Goal: Task Accomplishment & Management: Use online tool/utility

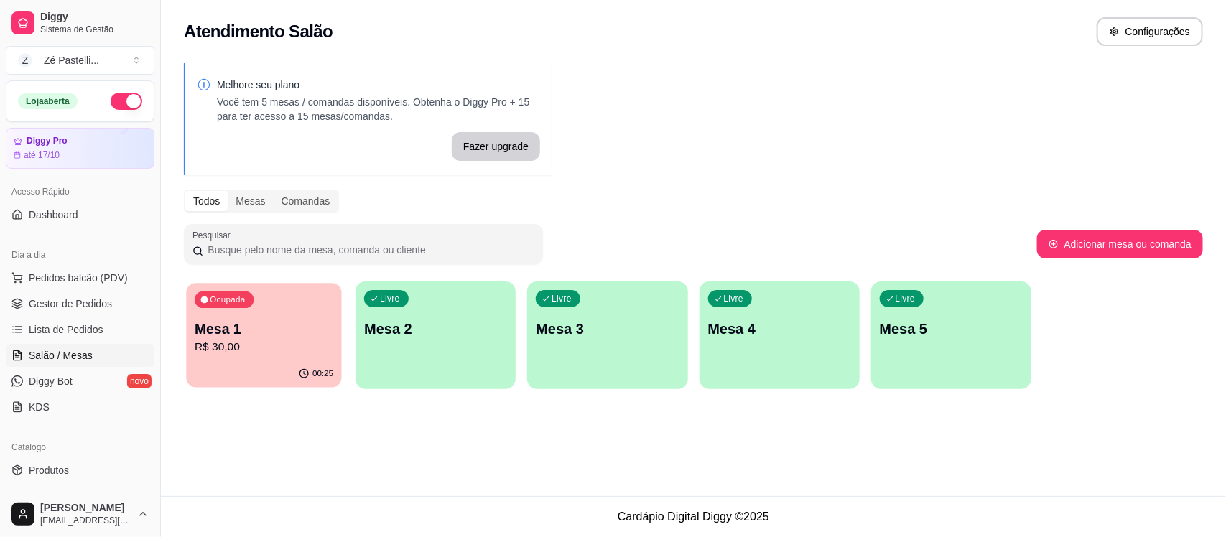
click at [277, 299] on div "Ocupada Mesa 1 R$ 30,00" at bounding box center [263, 322] width 155 height 78
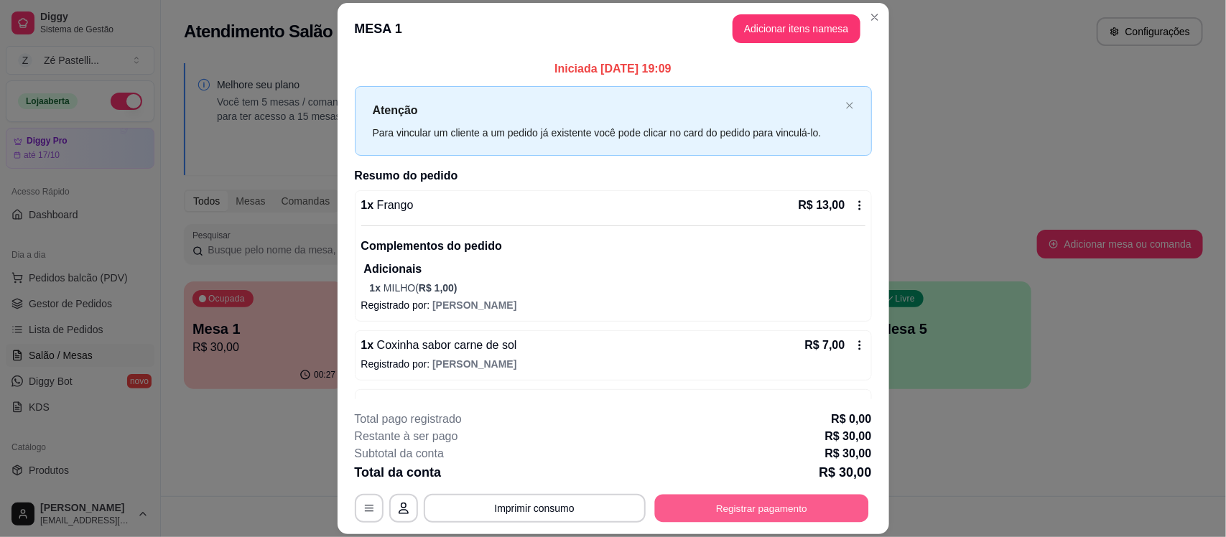
click at [744, 507] on button "Registrar pagamento" at bounding box center [761, 509] width 214 height 28
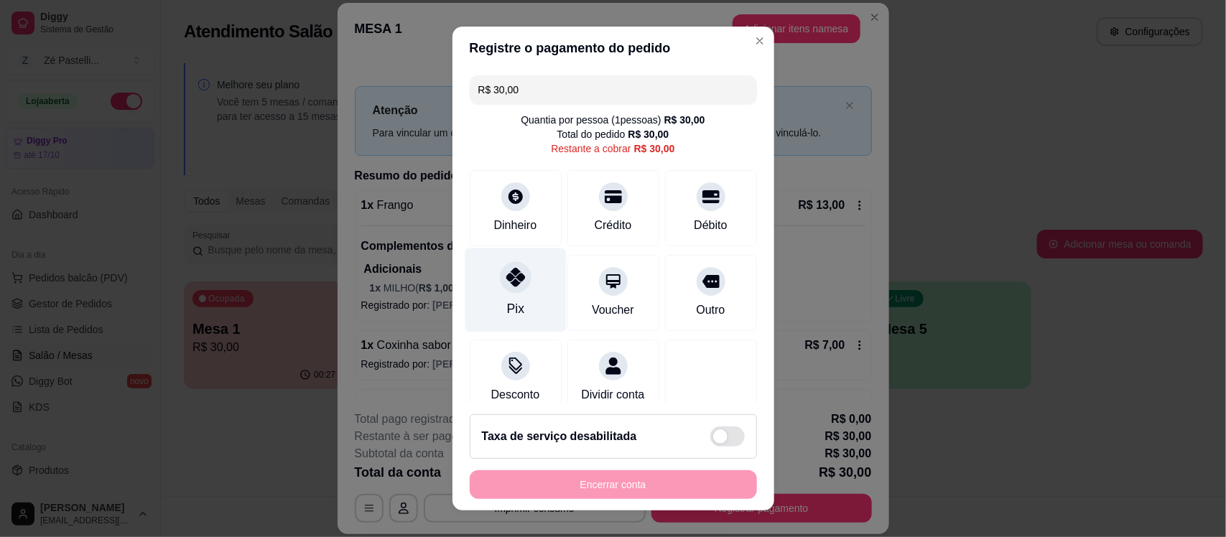
click at [500, 288] on div at bounding box center [516, 278] width 32 height 32
type input "R$ 0,00"
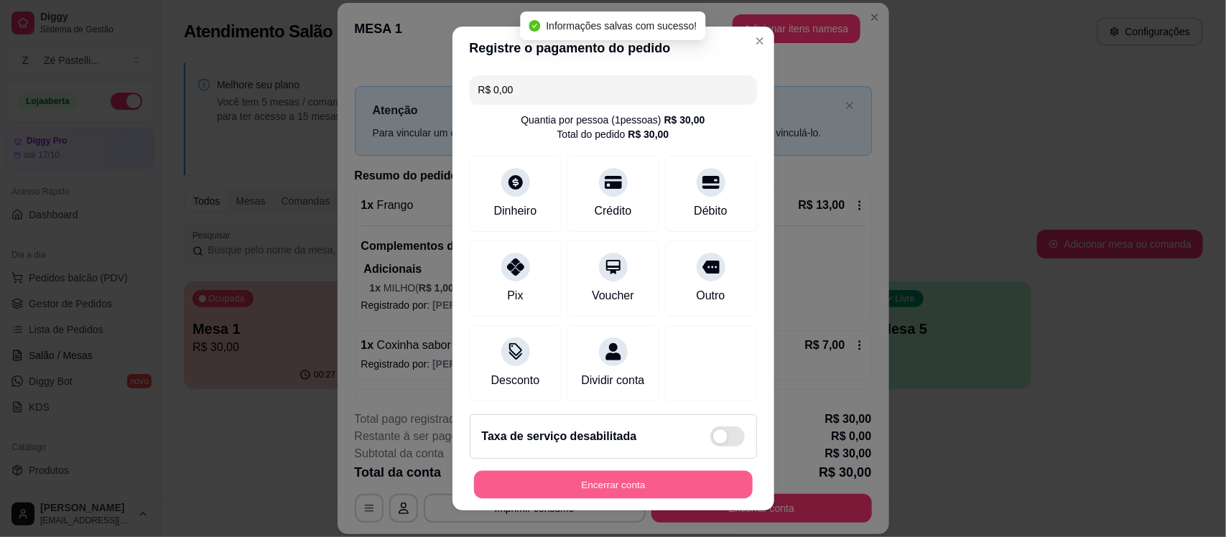
click at [565, 485] on button "Encerrar conta" at bounding box center [613, 485] width 279 height 28
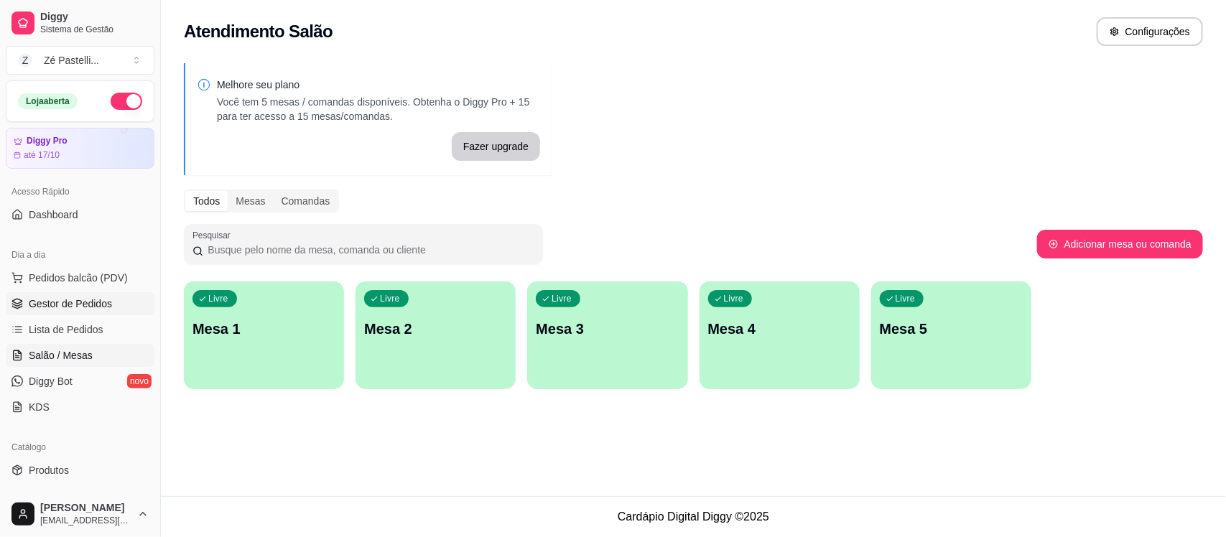
click at [75, 306] on span "Gestor de Pedidos" at bounding box center [70, 304] width 83 height 14
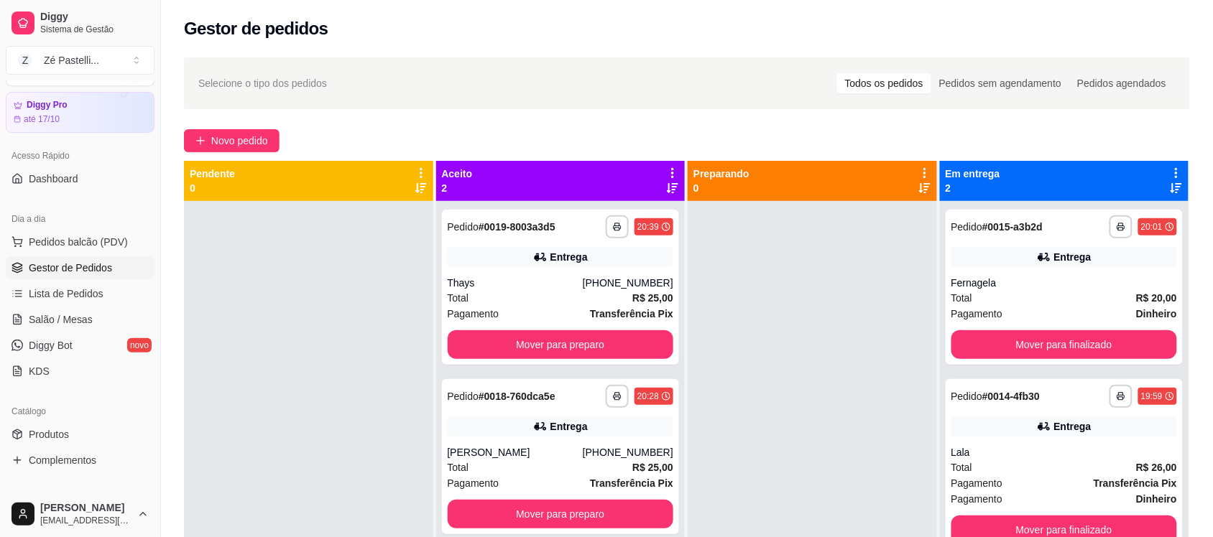
scroll to position [191, 0]
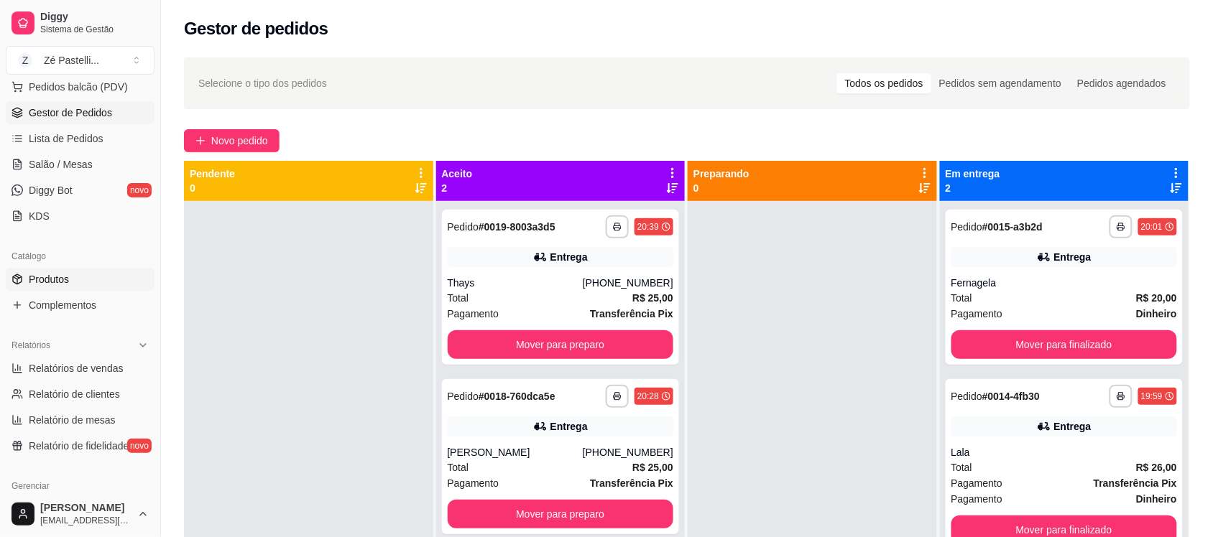
click at [60, 277] on span "Produtos" at bounding box center [49, 279] width 40 height 14
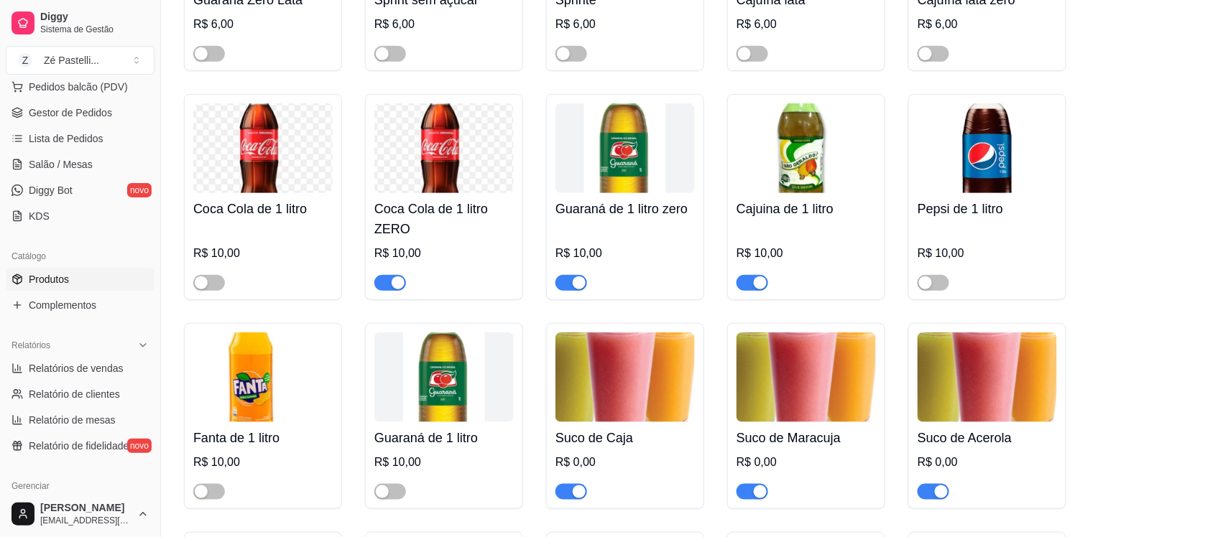
scroll to position [3446, 0]
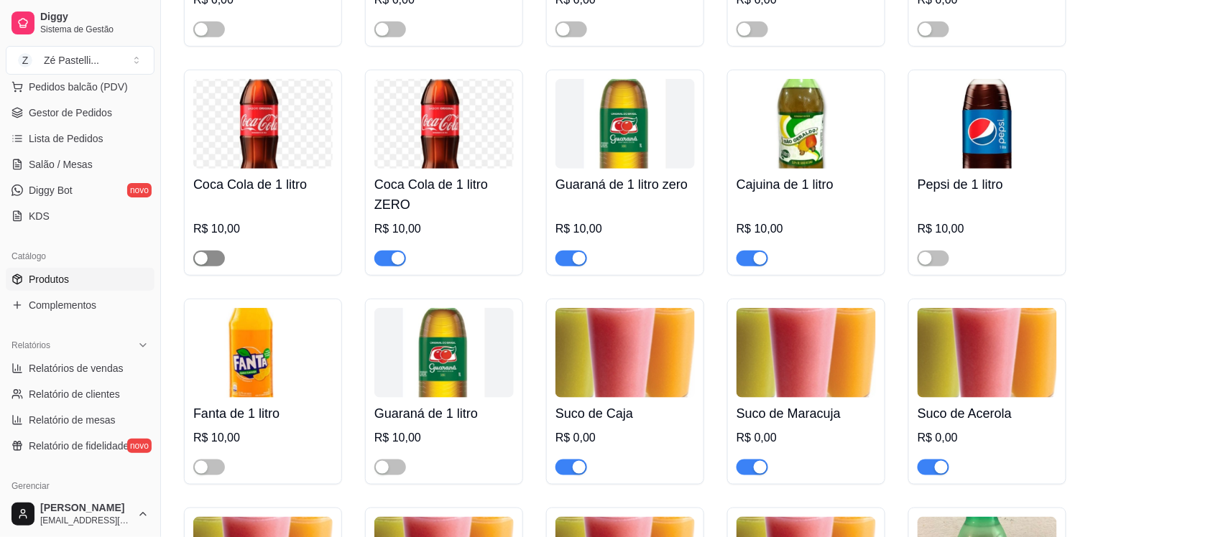
click at [209, 267] on button "button" at bounding box center [209, 259] width 32 height 16
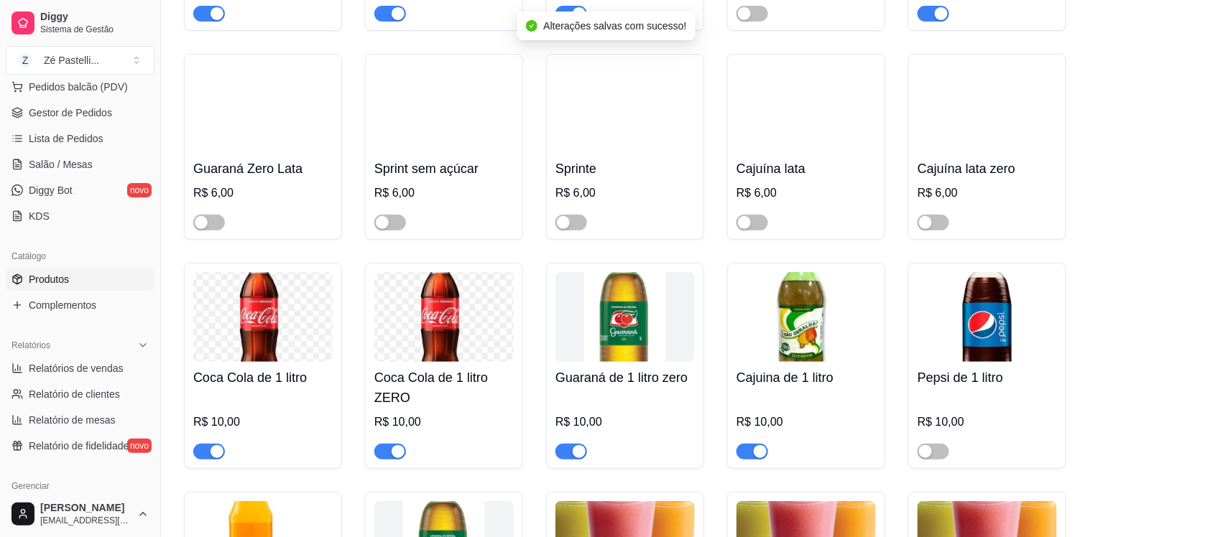
scroll to position [3051, 0]
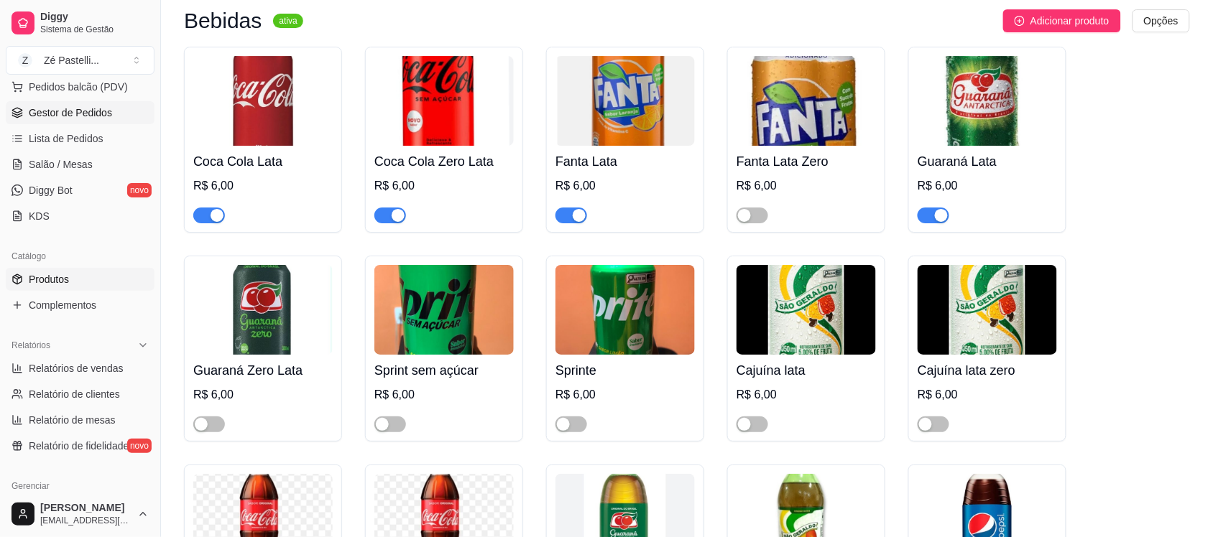
click at [92, 113] on span "Gestor de Pedidos" at bounding box center [70, 113] width 83 height 14
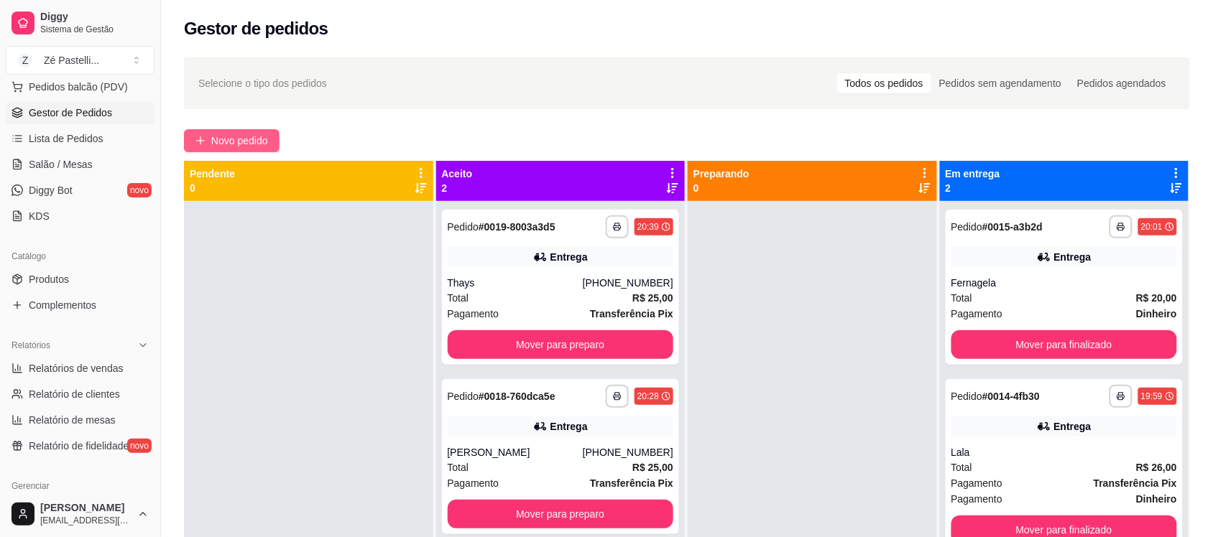
click at [238, 137] on span "Novo pedido" at bounding box center [239, 141] width 57 height 16
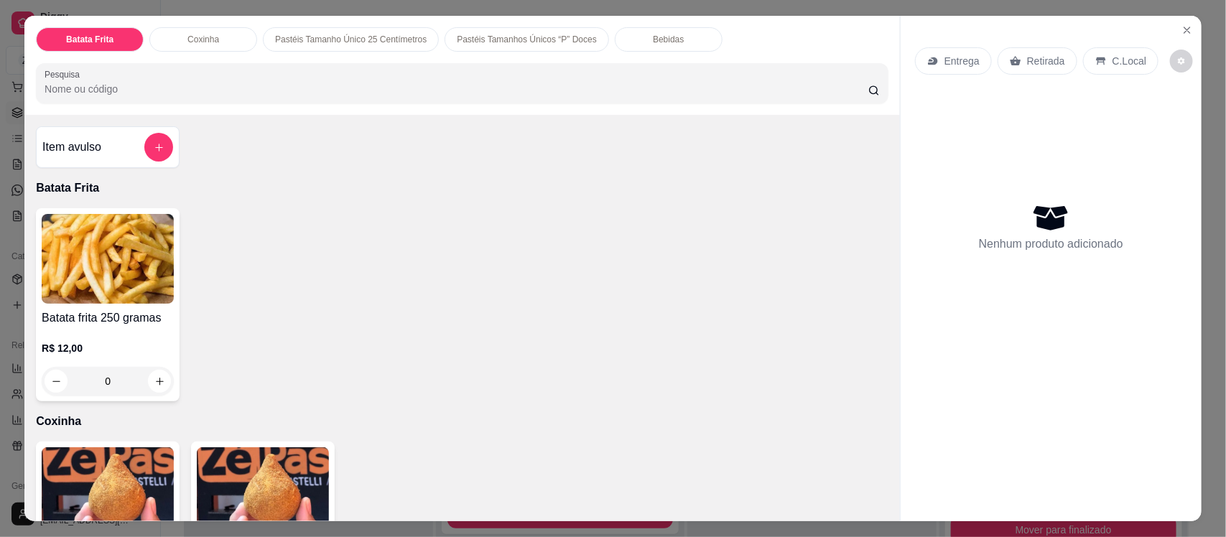
click at [160, 91] on input "Pesquisa" at bounding box center [457, 89] width 824 height 14
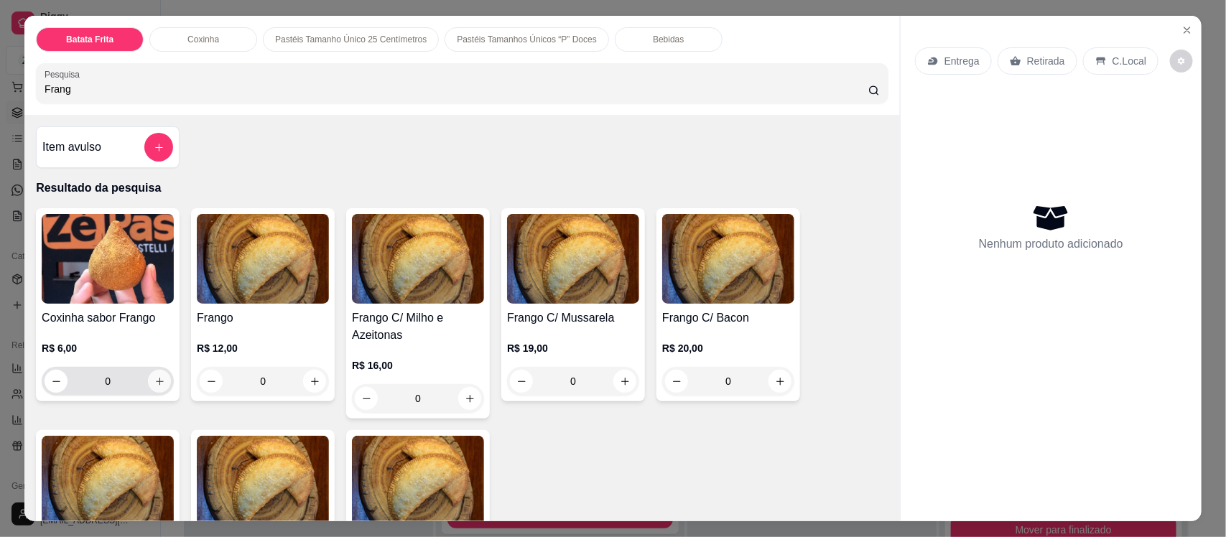
type input "Frang"
click at [154, 384] on icon "increase-product-quantity" at bounding box center [159, 381] width 11 height 11
type input "2"
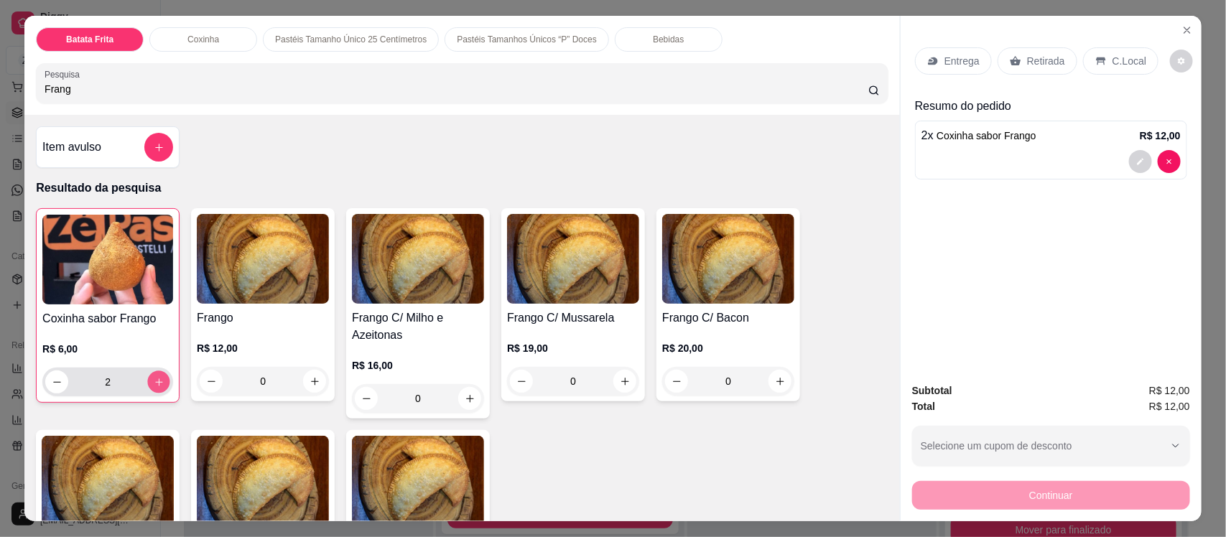
click at [154, 384] on icon "increase-product-quantity" at bounding box center [159, 382] width 11 height 11
type input "3"
click at [653, 40] on p "Bebidas" at bounding box center [668, 39] width 31 height 11
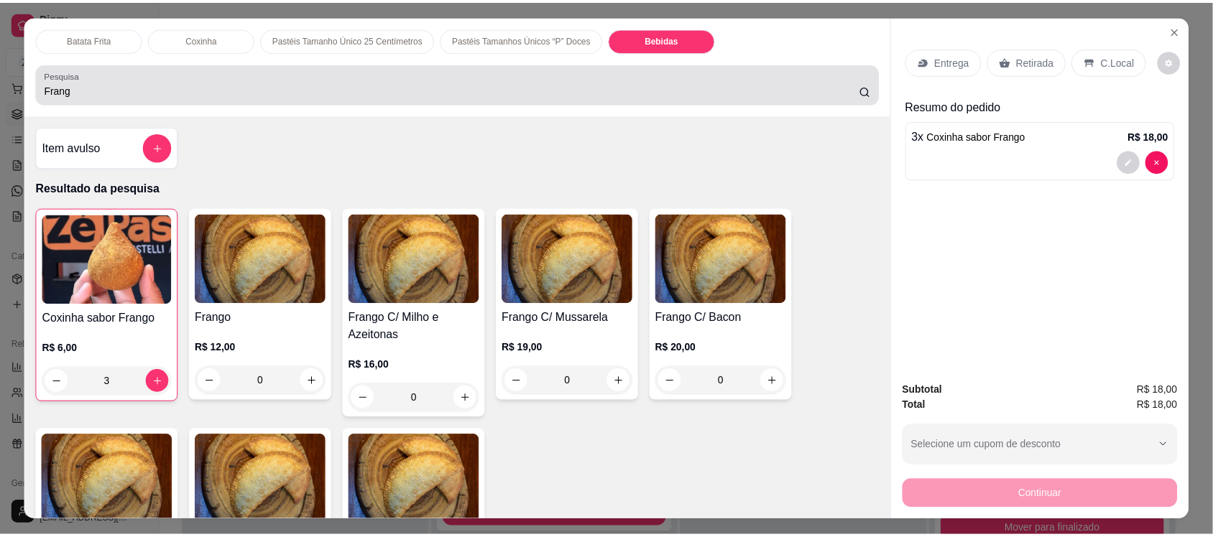
scroll to position [29, 0]
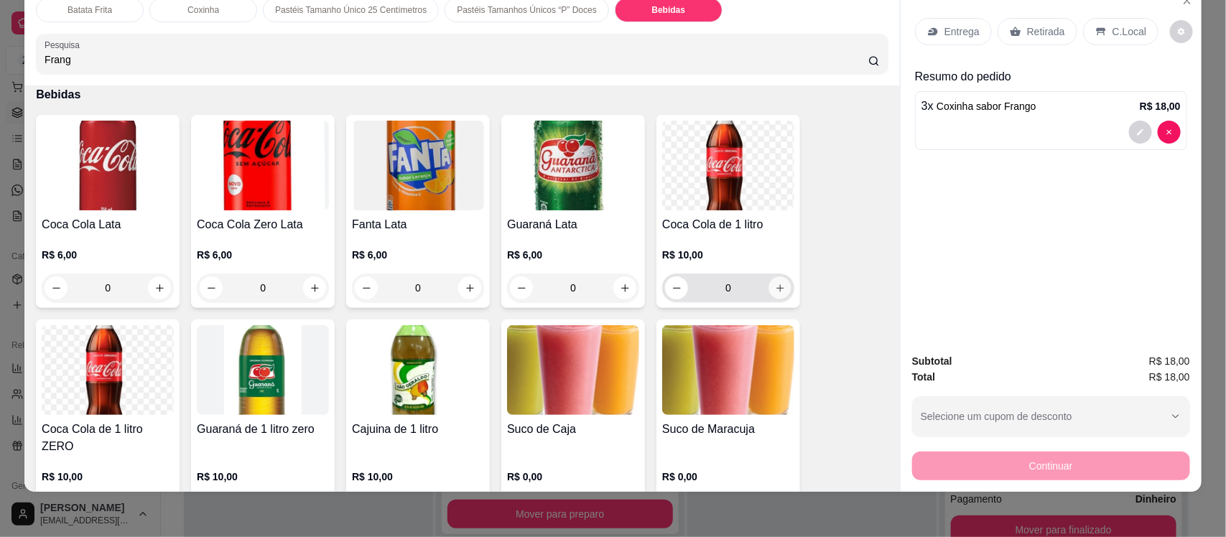
click at [775, 289] on icon "increase-product-quantity" at bounding box center [780, 288] width 11 height 11
type input "1"
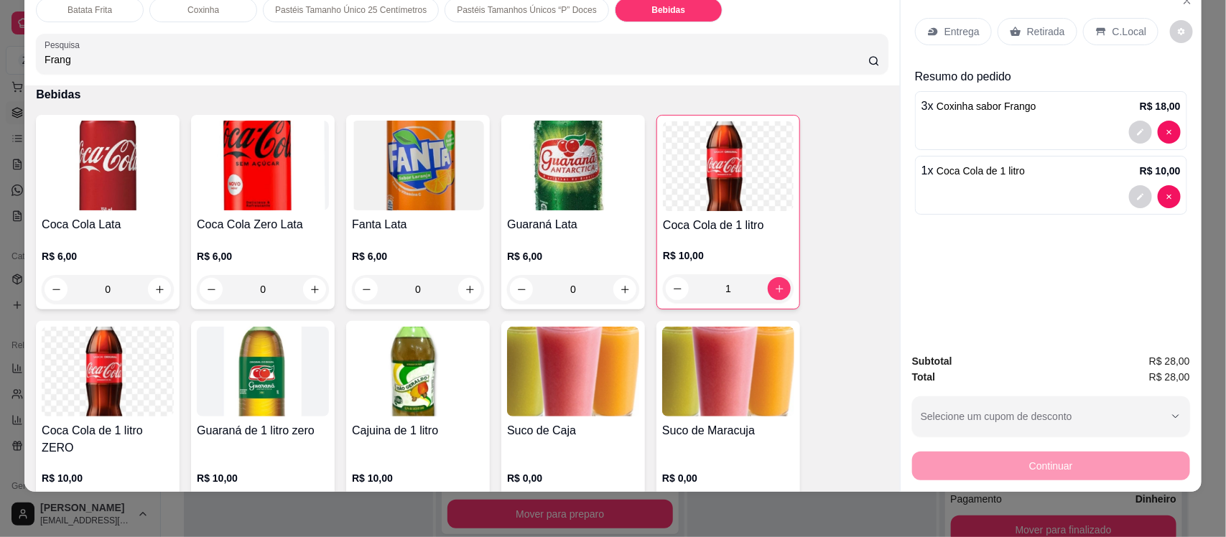
click at [945, 37] on p "Entrega" at bounding box center [962, 31] width 35 height 14
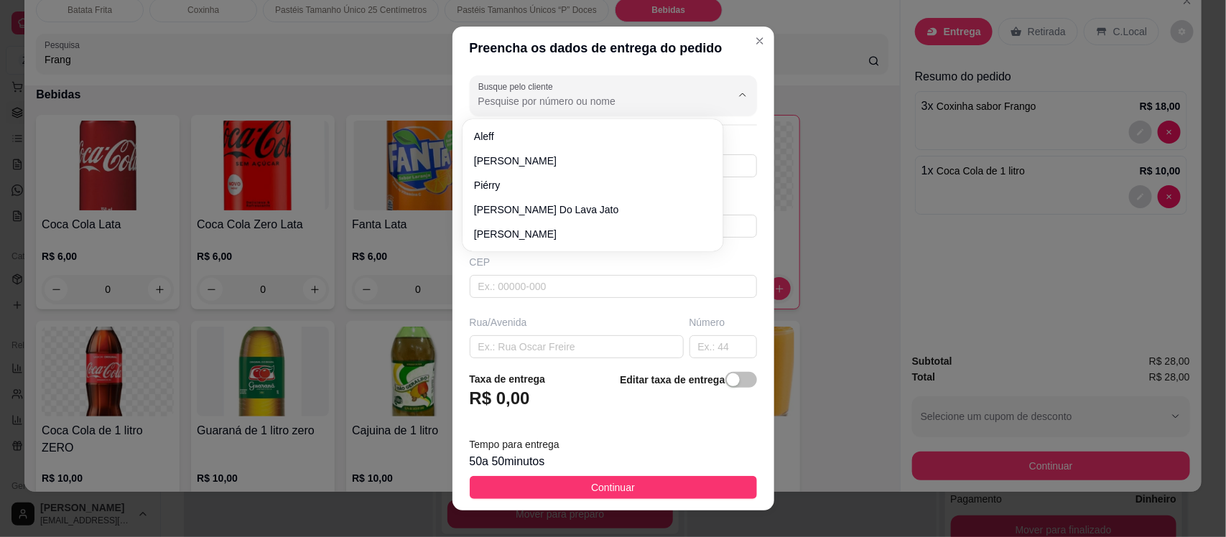
click at [524, 103] on input "Busque pelo cliente" at bounding box center [593, 101] width 230 height 14
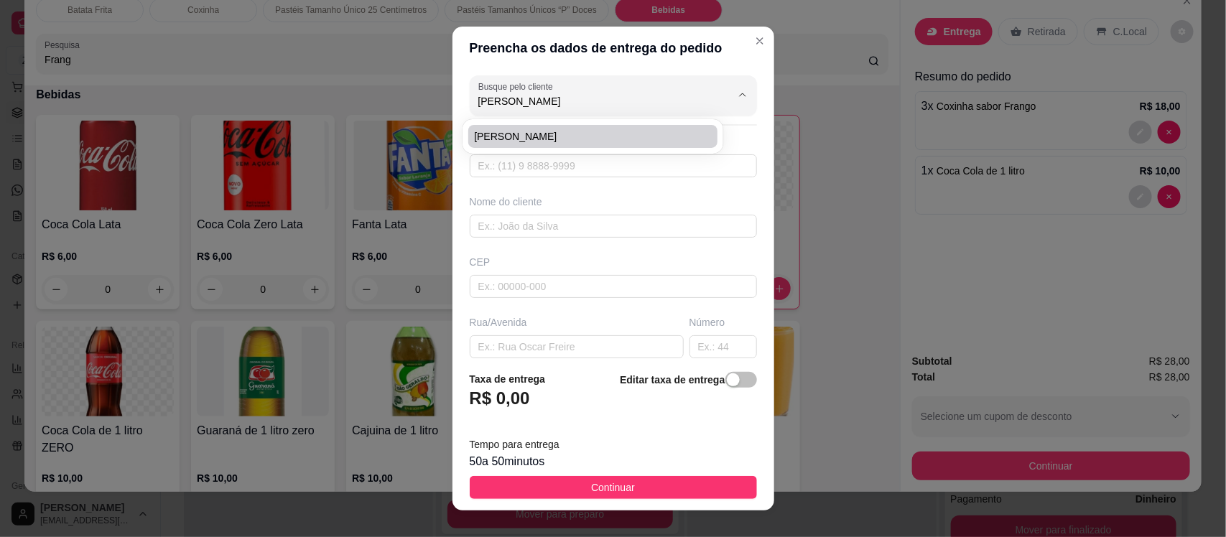
click at [547, 135] on span "[PERSON_NAME]" at bounding box center [585, 136] width 223 height 14
type input "[PERSON_NAME]"
type input "88997515763"
type input "[PERSON_NAME]"
type input "63200000"
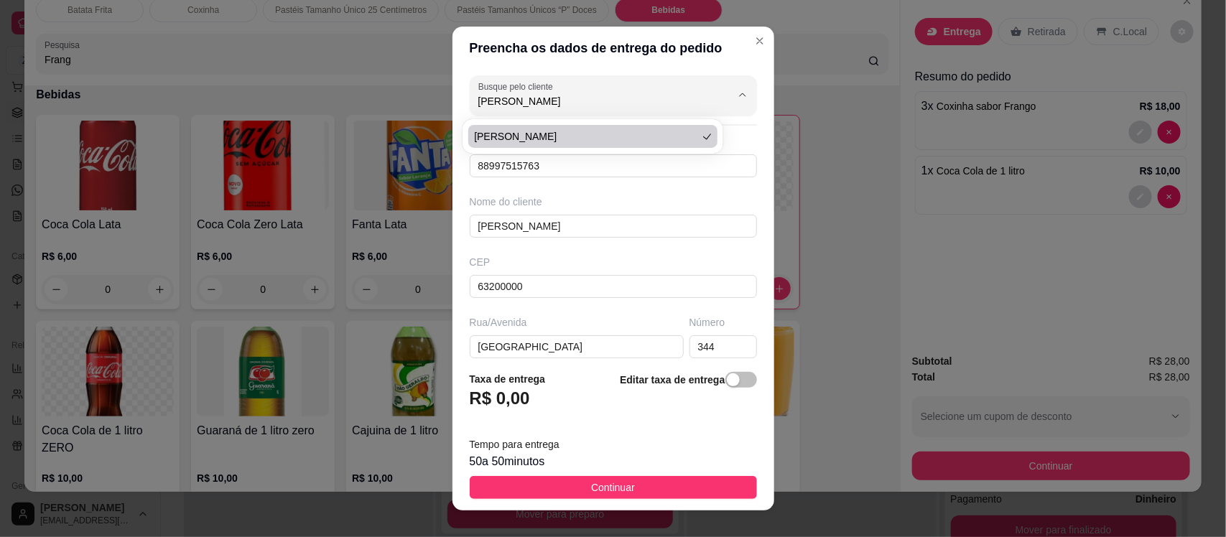
type input "[GEOGRAPHIC_DATA]"
type input "344"
type input "Centro"
type input "Missão Velha"
type input "Enfrente ao salão de [PERSON_NAME]"
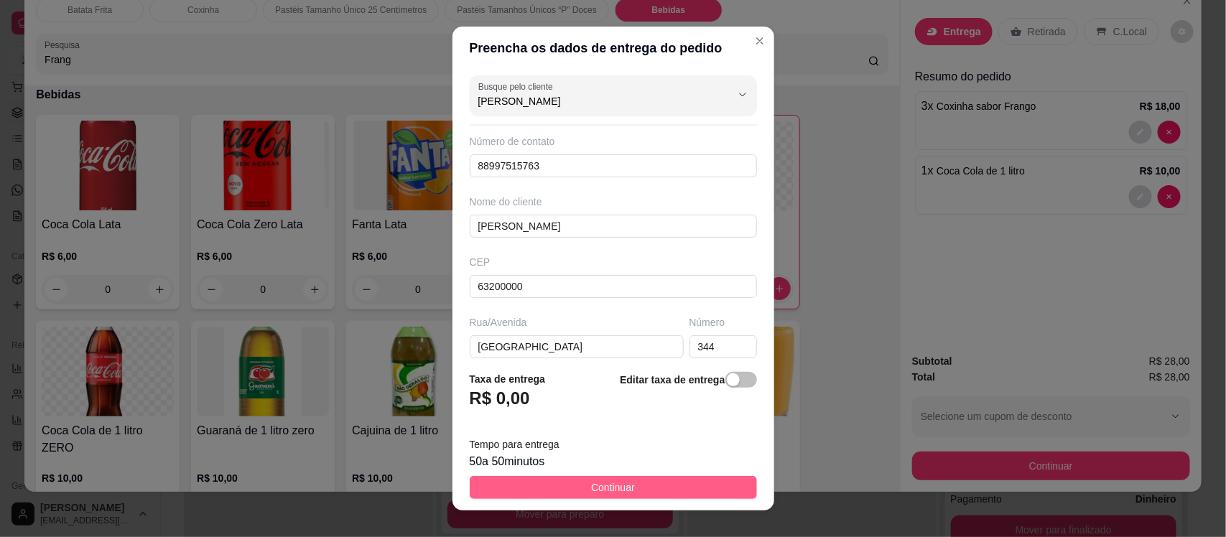
type input "[PERSON_NAME]"
click at [611, 488] on span "Continuar" at bounding box center [613, 488] width 44 height 16
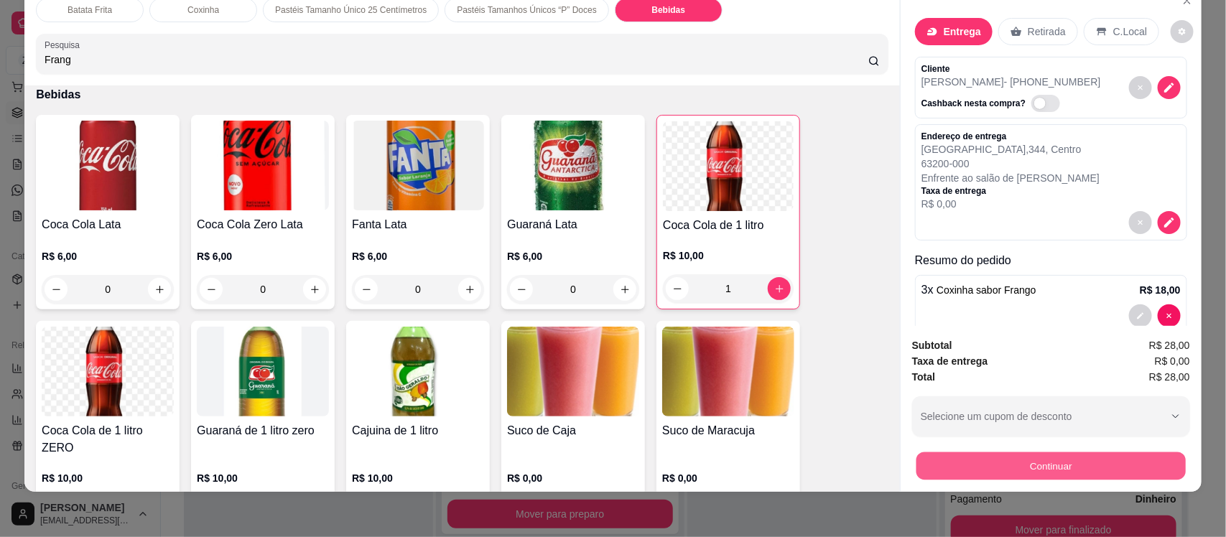
click at [1003, 454] on button "Continuar" at bounding box center [1051, 466] width 269 height 28
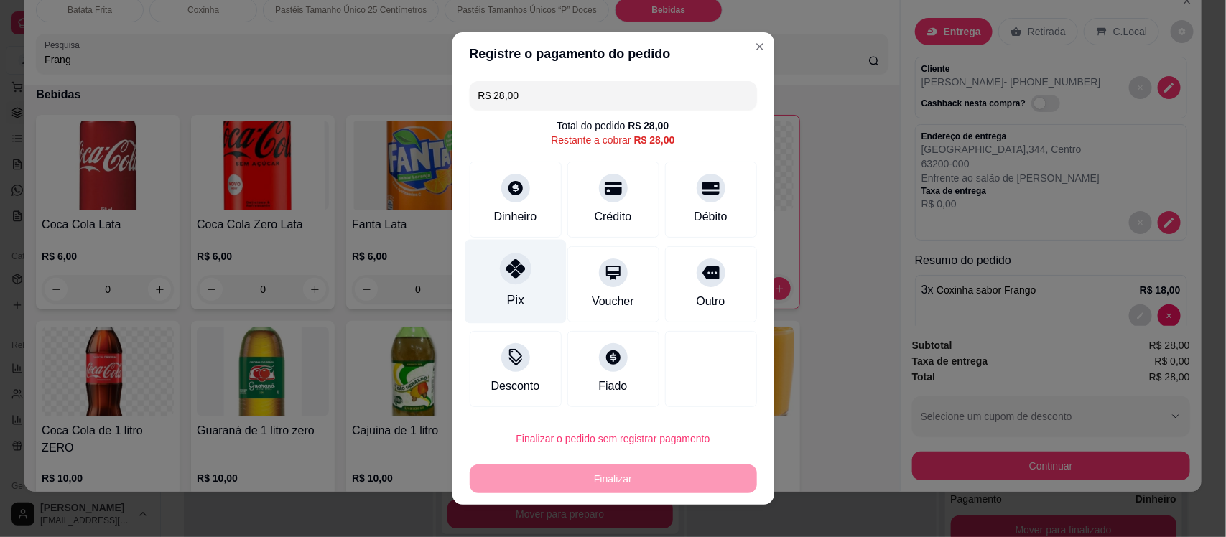
click at [519, 277] on div at bounding box center [516, 269] width 32 height 32
type input "R$ 0,00"
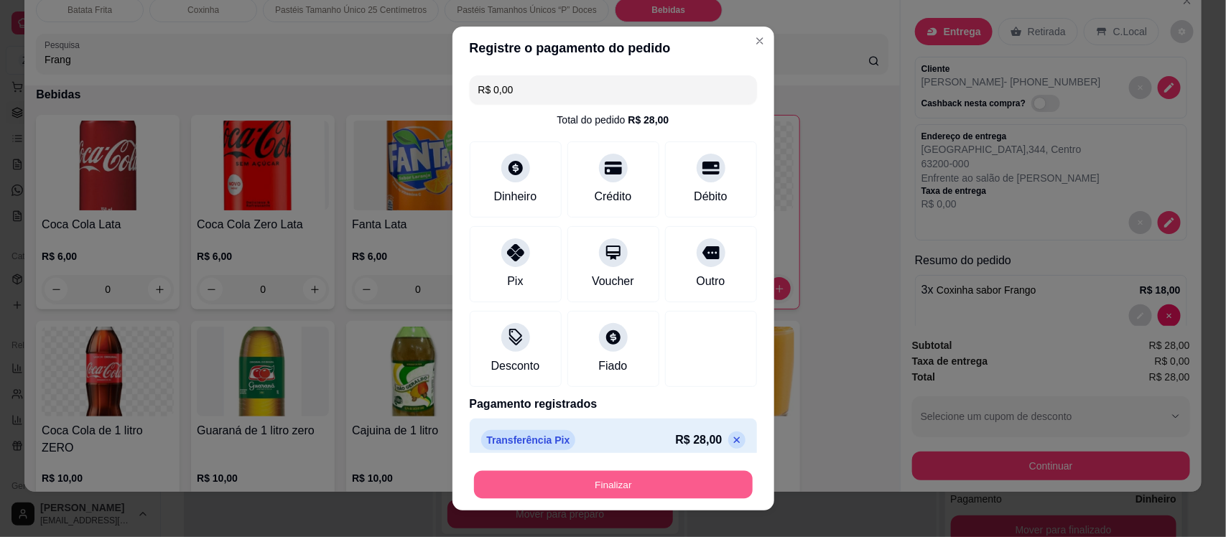
click at [648, 479] on button "Finalizar" at bounding box center [613, 485] width 279 height 28
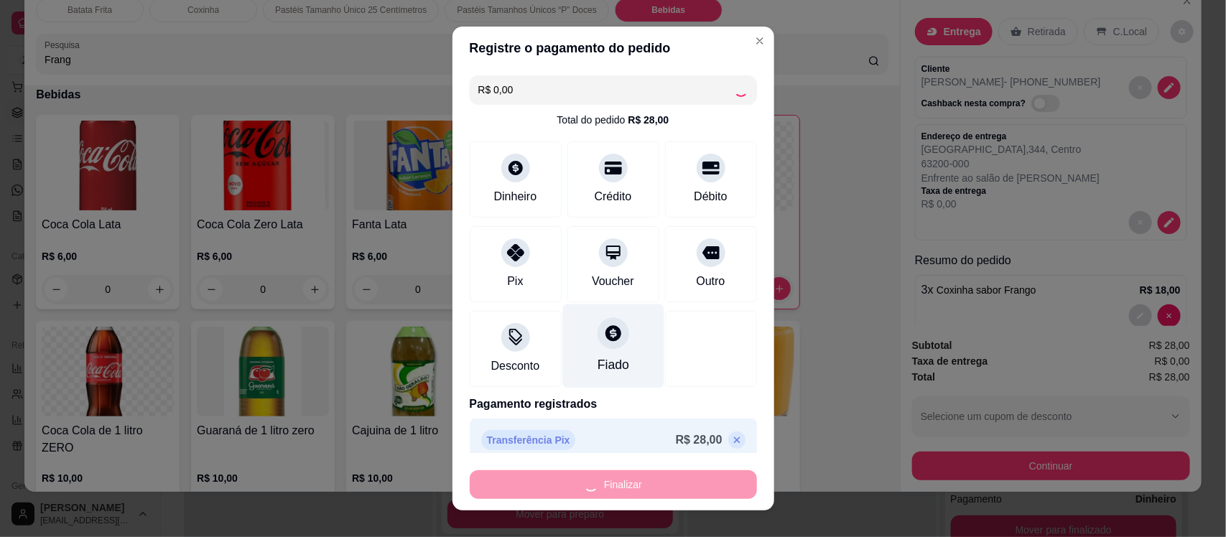
type input "0"
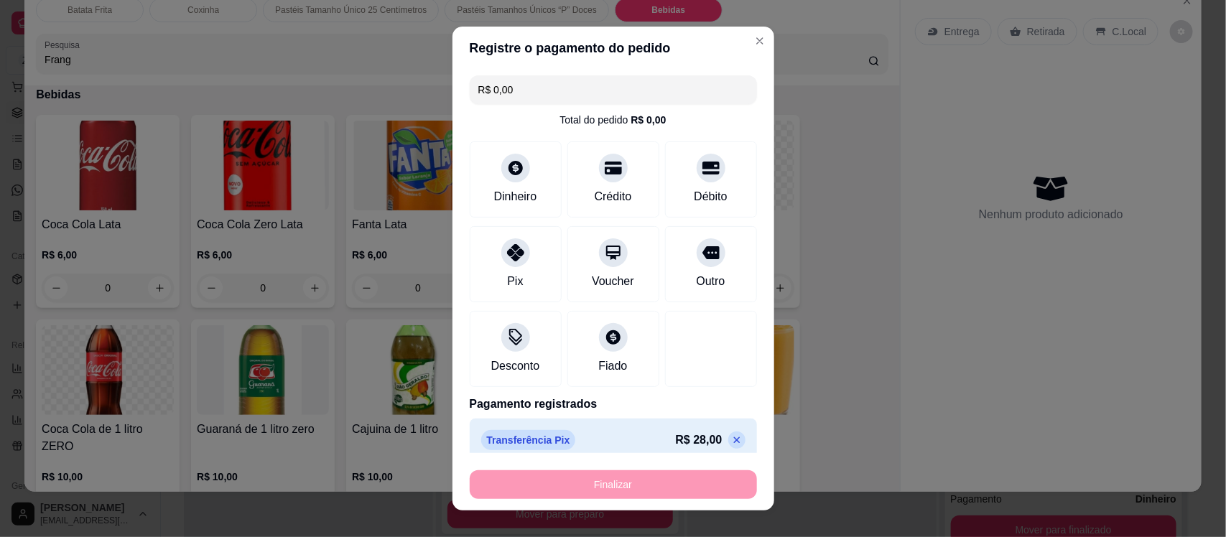
type input "-R$ 28,00"
